Goal: Find specific page/section: Locate a particular part of the current website

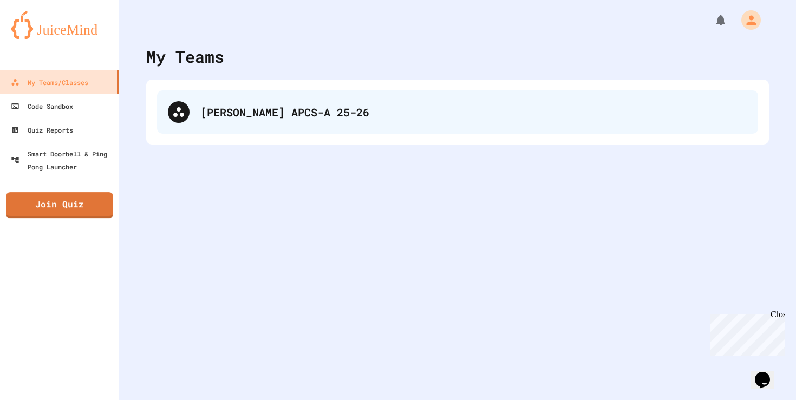
click at [261, 106] on div "[PERSON_NAME] APCS-A 25-26" at bounding box center [473, 112] width 547 height 16
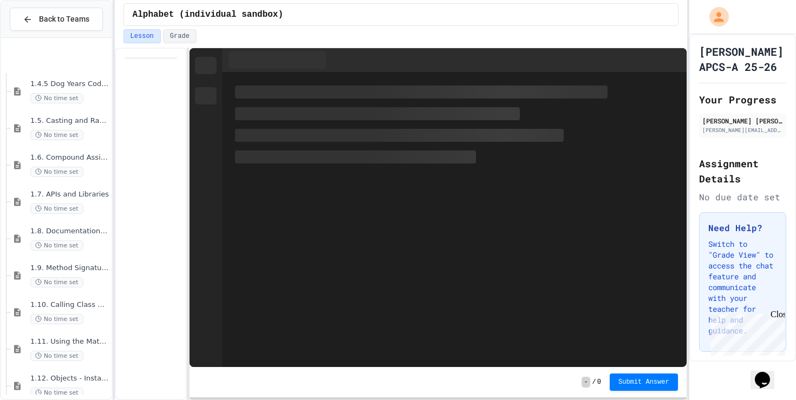
scroll to position [397, 0]
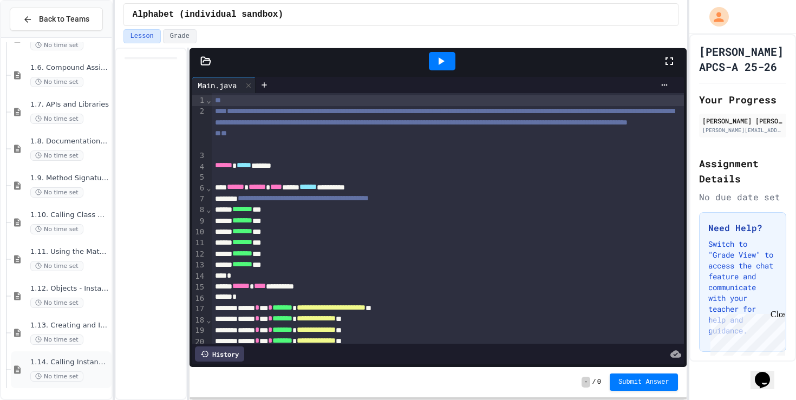
click at [101, 372] on div "No time set" at bounding box center [69, 377] width 79 height 10
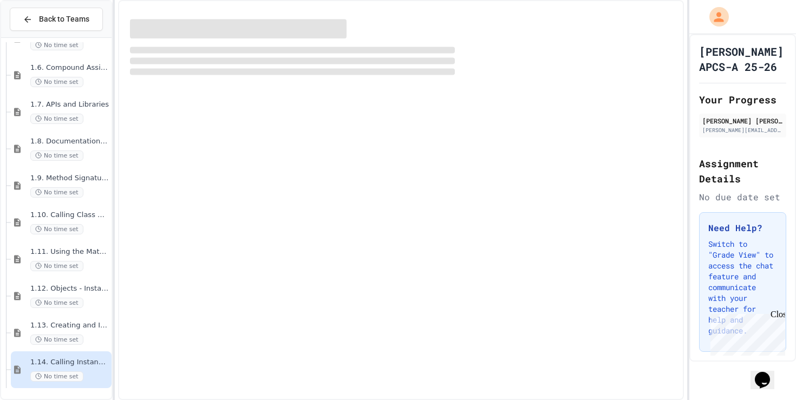
scroll to position [384, 0]
